Goal: Information Seeking & Learning: Learn about a topic

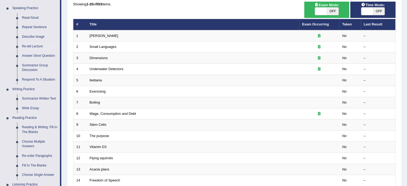
scroll to position [27, 0]
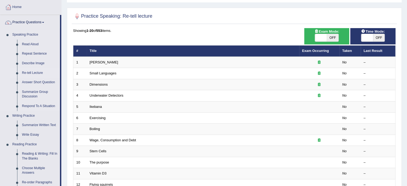
click at [28, 70] on link "Re-tell Lecture" at bounding box center [40, 73] width 40 height 10
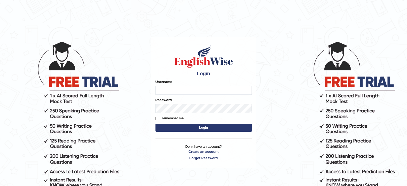
type input "jcaugustoo"
click at [212, 94] on input "jcaugustoo" at bounding box center [203, 90] width 96 height 9
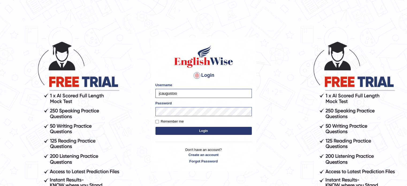
click at [201, 132] on button "Login" at bounding box center [203, 131] width 96 height 8
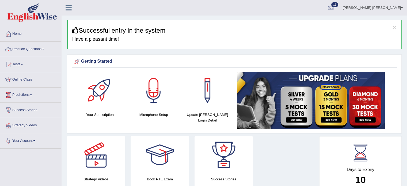
click at [23, 52] on link "Practice Questions" at bounding box center [30, 48] width 61 height 13
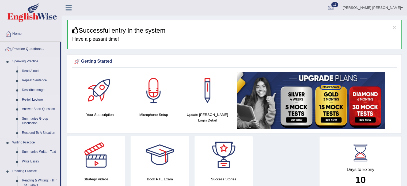
click at [35, 101] on link "Re-tell Lecture" at bounding box center [40, 100] width 40 height 10
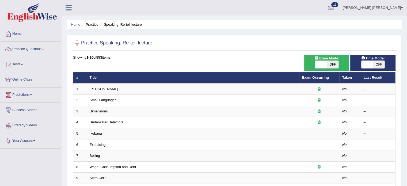
click at [373, 66] on span "OFF" at bounding box center [379, 64] width 12 height 7
checkbox input "true"
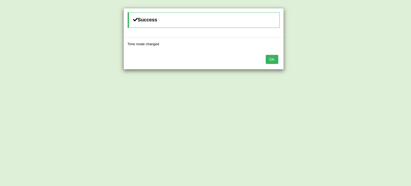
click at [271, 60] on button "OK" at bounding box center [272, 59] width 12 height 9
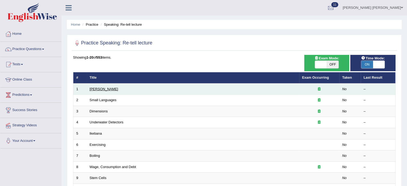
click at [104, 89] on link "Amory Lovins" at bounding box center [104, 89] width 29 height 4
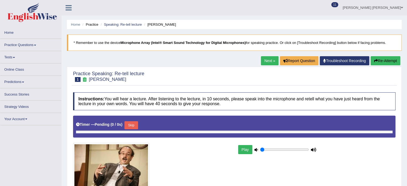
type input "0.35"
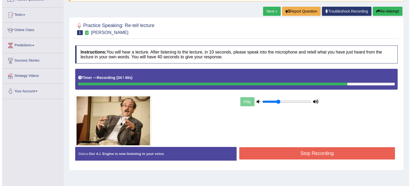
scroll to position [80, 0]
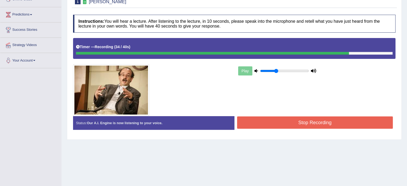
click at [362, 125] on button "Stop Recording" at bounding box center [315, 122] width 156 height 12
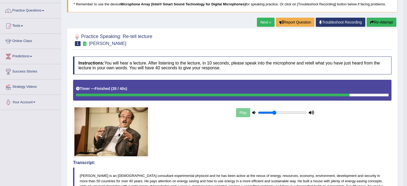
scroll to position [0, 0]
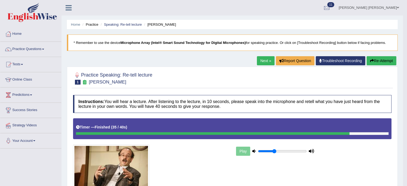
click at [377, 59] on button "Re-Attempt" at bounding box center [382, 60] width 30 height 9
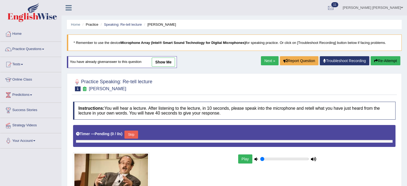
type input "0.35"
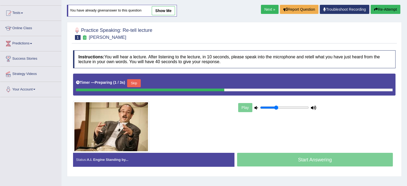
scroll to position [54, 0]
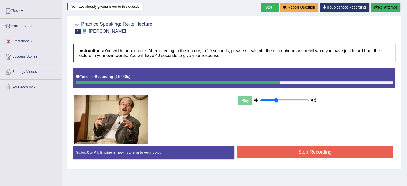
click at [334, 148] on button "Stop Recording" at bounding box center [315, 152] width 156 height 12
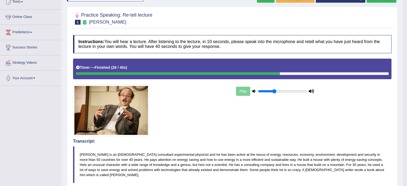
scroll to position [27, 0]
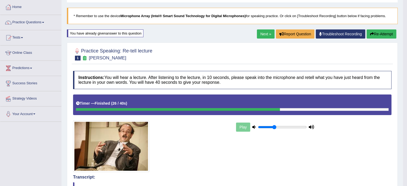
click at [383, 31] on button "Re-Attempt" at bounding box center [382, 33] width 30 height 9
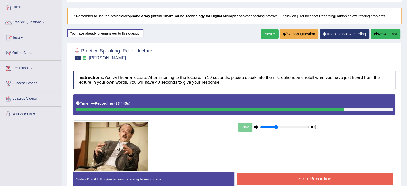
click at [305, 174] on button "Stop Recording" at bounding box center [315, 179] width 156 height 12
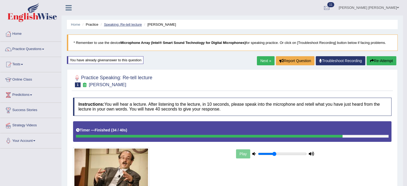
click at [125, 25] on link "Speaking: Re-tell lecture" at bounding box center [123, 24] width 38 height 4
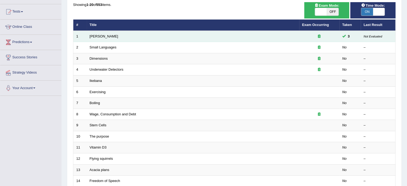
scroll to position [54, 0]
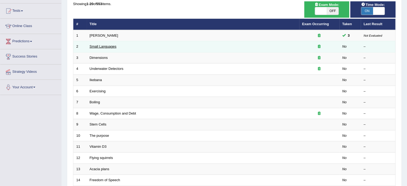
click at [114, 45] on link "Small Languages" at bounding box center [103, 46] width 27 height 4
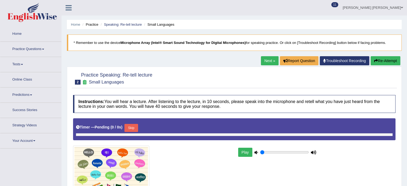
type input "0.35"
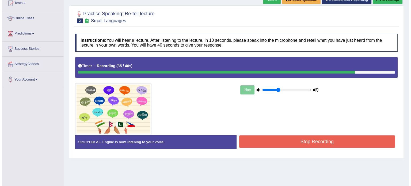
scroll to position [95, 0]
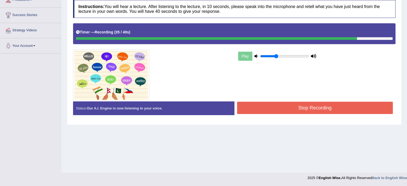
click at [302, 103] on button "Stop Recording" at bounding box center [315, 108] width 156 height 12
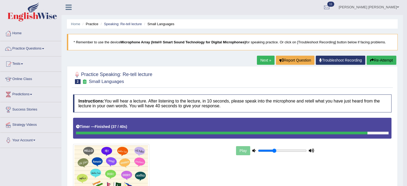
scroll to position [0, 0]
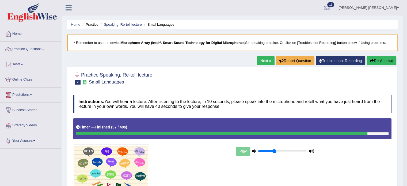
click at [115, 23] on link "Speaking: Re-tell lecture" at bounding box center [123, 24] width 38 height 4
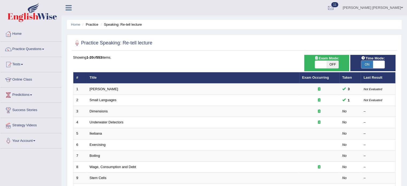
scroll to position [27, 0]
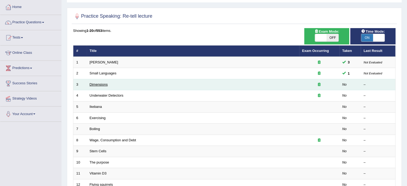
click at [105, 82] on link "Dimensions" at bounding box center [99, 84] width 18 height 4
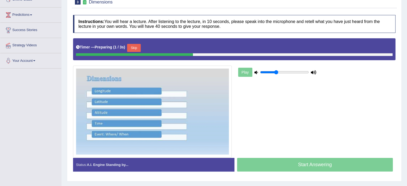
scroll to position [80, 0]
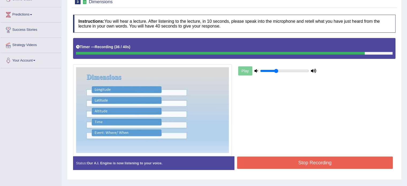
click at [287, 156] on div "Start Answering" at bounding box center [314, 156] width 161 height 0
click at [287, 157] on button "Stop Recording" at bounding box center [315, 163] width 156 height 12
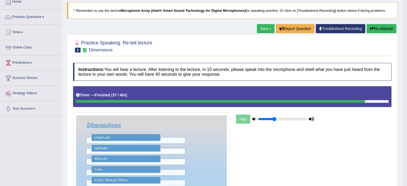
scroll to position [27, 0]
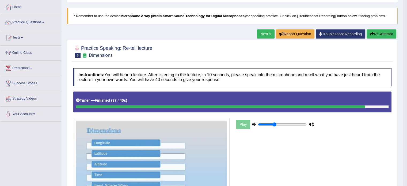
click at [397, 35] on div "Next » Report Question Troubleshoot Recording Re-Attempt" at bounding box center [327, 34] width 141 height 10
click at [388, 36] on button "Re-Attempt" at bounding box center [382, 33] width 30 height 9
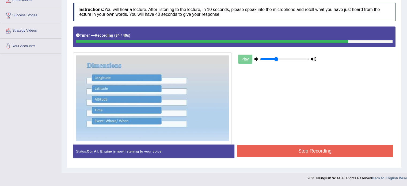
scroll to position [95, 0]
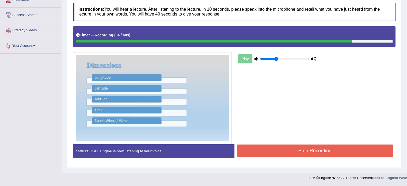
click at [351, 156] on div "Status: Our A.I. Engine is now listening to your voice. Start Answering Stop Re…" at bounding box center [234, 153] width 322 height 19
click at [352, 152] on button "Stop Recording" at bounding box center [315, 150] width 156 height 12
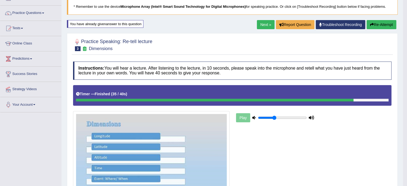
scroll to position [107, 0]
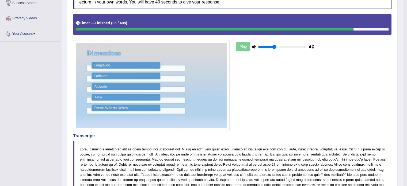
click at [210, 147] on blockquote at bounding box center [232, 172] width 318 height 62
click at [209, 143] on blockquote at bounding box center [232, 172] width 318 height 62
drag, startPoint x: 209, startPoint y: 139, endPoint x: 223, endPoint y: 136, distance: 14.1
click at [213, 138] on div "Transcript:" at bounding box center [232, 168] width 318 height 70
drag, startPoint x: 223, startPoint y: 136, endPoint x: 260, endPoint y: 114, distance: 42.9
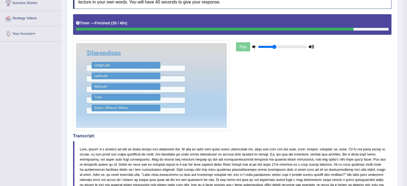
click at [230, 133] on h4 "Transcript:" at bounding box center [232, 135] width 318 height 5
click at [258, 116] on div "Play" at bounding box center [232, 72] width 324 height 117
click at [265, 105] on div "Play" at bounding box center [232, 72] width 324 height 117
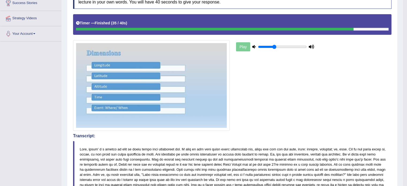
drag, startPoint x: 265, startPoint y: 105, endPoint x: 279, endPoint y: 83, distance: 25.6
click at [265, 105] on div "Play" at bounding box center [232, 72] width 324 height 117
click at [274, 90] on div "Play" at bounding box center [232, 72] width 324 height 117
click at [283, 75] on div "Play" at bounding box center [232, 72] width 324 height 117
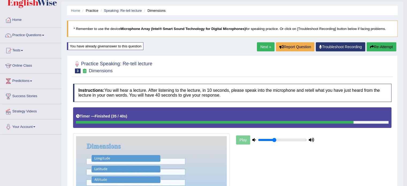
scroll to position [0, 0]
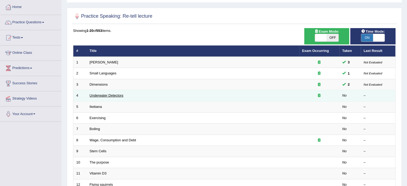
click at [117, 94] on link "Underwater Detectors" at bounding box center [107, 95] width 34 height 4
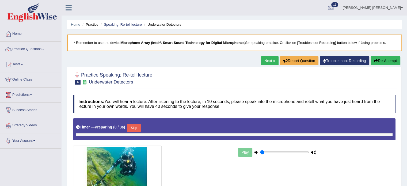
type input "0.35"
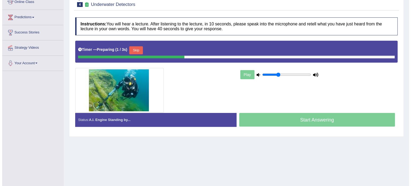
scroll to position [68, 0]
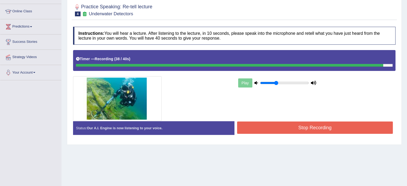
click at [283, 123] on button "Stop Recording" at bounding box center [315, 127] width 156 height 12
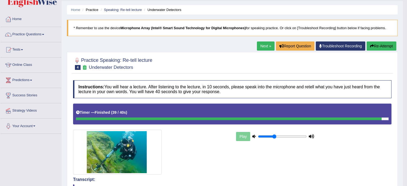
scroll to position [0, 0]
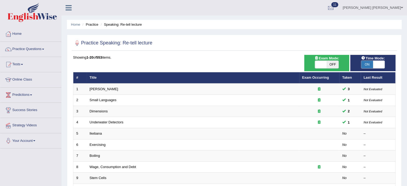
click at [83, 37] on div "Practice Speaking: Re-tell lecture" at bounding box center [234, 43] width 325 height 13
drag, startPoint x: 83, startPoint y: 37, endPoint x: 87, endPoint y: 30, distance: 8.2
click at [84, 34] on div "Home Practice Speaking: Re-tell lecture Practice Speaking: Re-tell lecture Time…" at bounding box center [234, 170] width 345 height 341
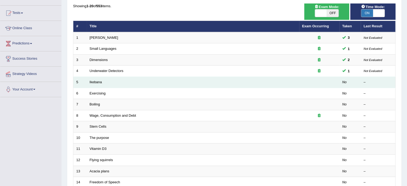
scroll to position [54, 0]
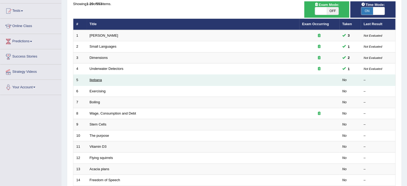
click at [101, 78] on link "Ikebana" at bounding box center [96, 80] width 12 height 4
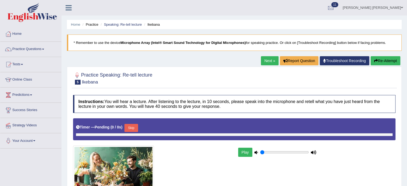
type input "0.35"
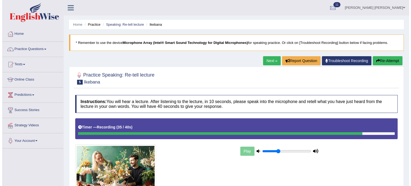
scroll to position [27, 0]
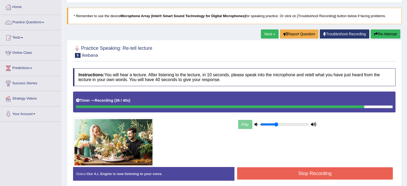
click at [337, 169] on button "Stop Recording" at bounding box center [315, 173] width 156 height 12
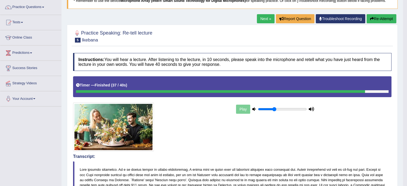
scroll to position [15, 0]
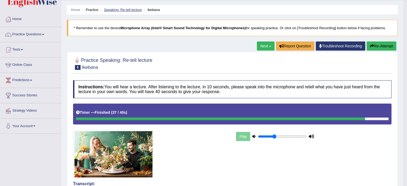
click at [117, 10] on link "Speaking: Re-tell lecture" at bounding box center [123, 10] width 38 height 4
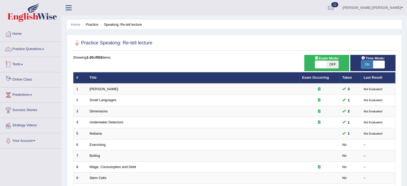
click at [41, 50] on link "Practice Questions" at bounding box center [30, 48] width 61 height 13
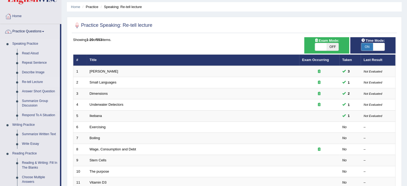
scroll to position [27, 0]
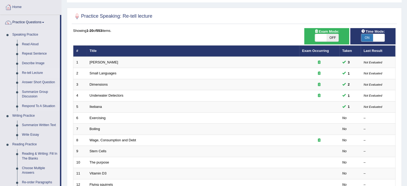
click at [34, 93] on link "Summarize Group Discussion" at bounding box center [40, 94] width 40 height 14
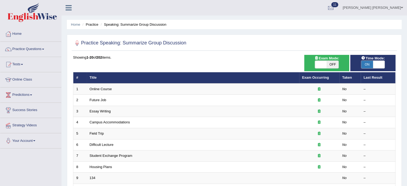
click at [48, 52] on link "Practice Questions" at bounding box center [30, 48] width 61 height 13
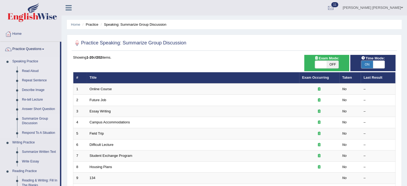
click at [33, 121] on link "Summarize Group Discussion" at bounding box center [40, 121] width 40 height 14
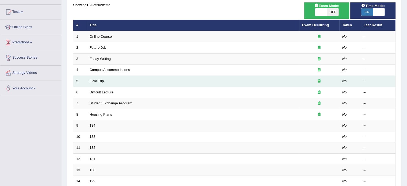
scroll to position [54, 0]
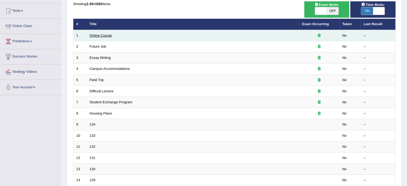
click at [105, 36] on link "Online Course" at bounding box center [101, 35] width 22 height 4
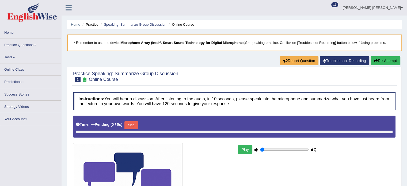
type input "0.35"
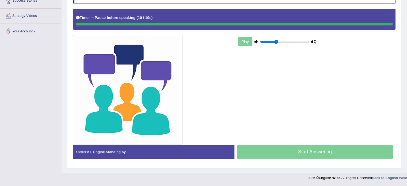
scroll to position [108, 0]
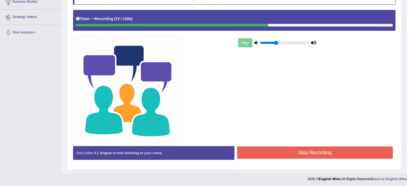
click at [290, 147] on button "Stop Recording" at bounding box center [315, 152] width 156 height 12
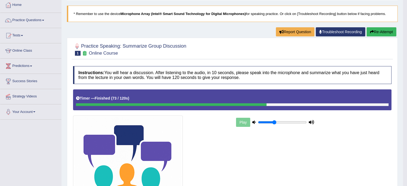
scroll to position [0, 0]
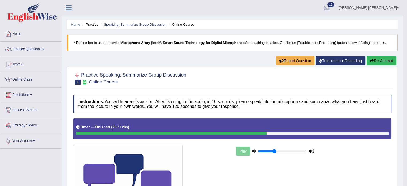
click at [117, 25] on link "Speaking: Summarize Group Discussion" at bounding box center [135, 24] width 62 height 4
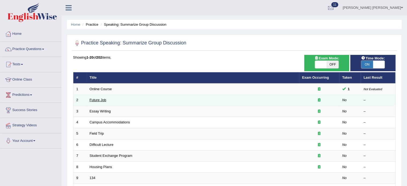
click at [103, 99] on link "Future Job" at bounding box center [98, 100] width 17 height 4
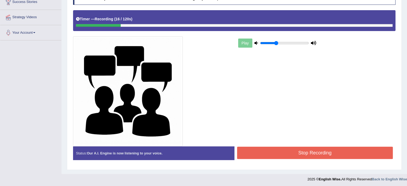
scroll to position [108, 0]
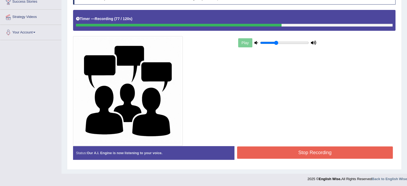
click at [319, 154] on button "Stop Recording" at bounding box center [315, 152] width 156 height 12
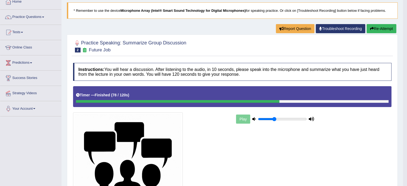
scroll to position [0, 0]
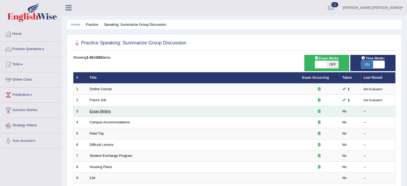
click at [96, 109] on link "Essay Writing" at bounding box center [100, 111] width 21 height 4
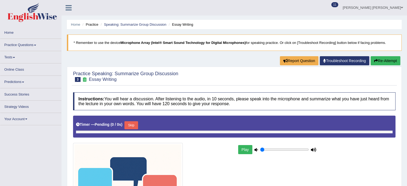
type input "0.35"
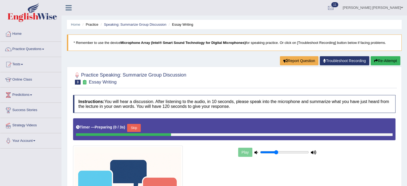
click at [135, 127] on button "Skip" at bounding box center [133, 128] width 13 height 8
click at [166, 129] on button "Skip" at bounding box center [158, 128] width 13 height 8
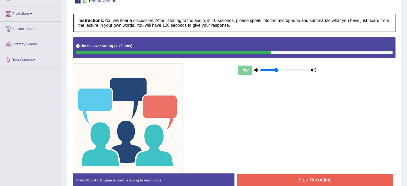
scroll to position [108, 0]
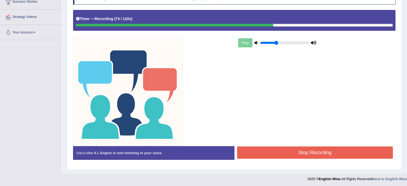
click at [287, 147] on button "Stop Recording" at bounding box center [315, 152] width 156 height 12
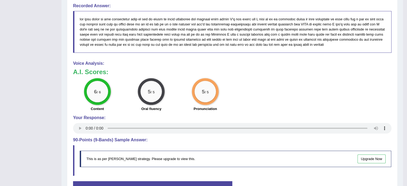
scroll to position [389, 0]
